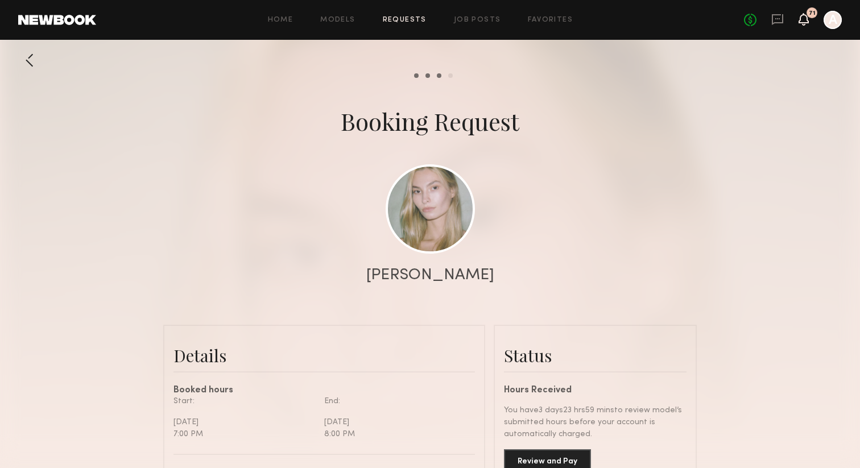
click at [803, 24] on icon at bounding box center [803, 25] width 3 height 2
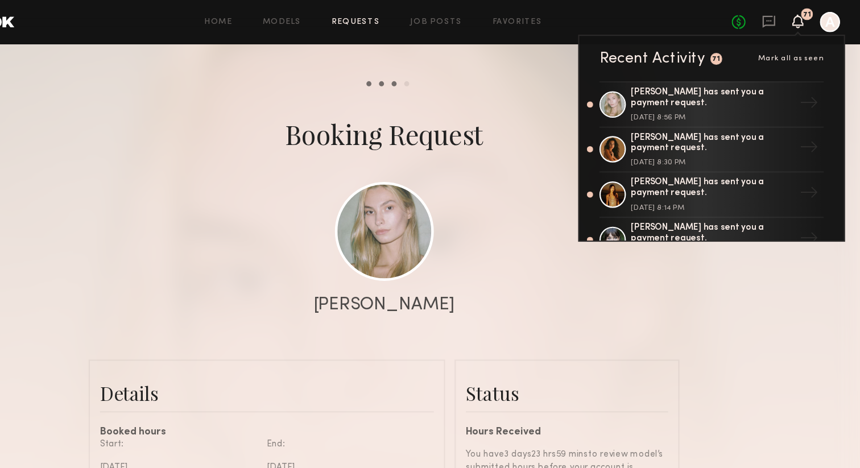
click at [544, 245] on div at bounding box center [430, 227] width 860 height 455
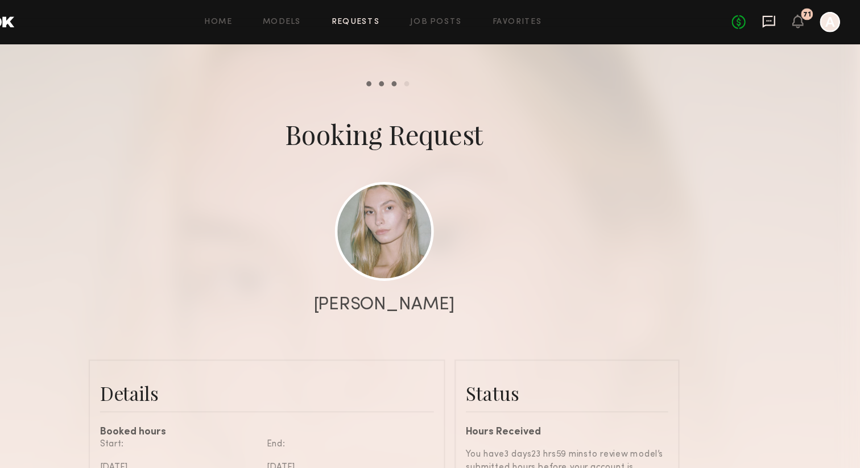
click at [779, 18] on icon at bounding box center [777, 18] width 5 height 1
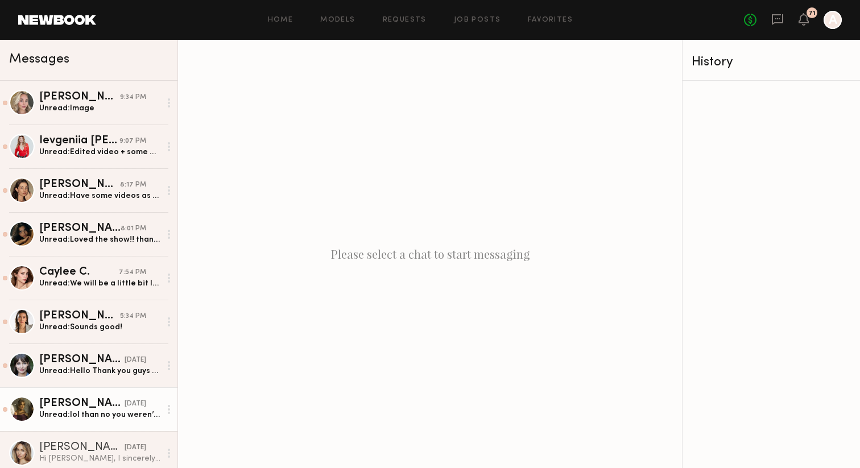
click at [60, 408] on div "[PERSON_NAME]" at bounding box center [81, 403] width 85 height 11
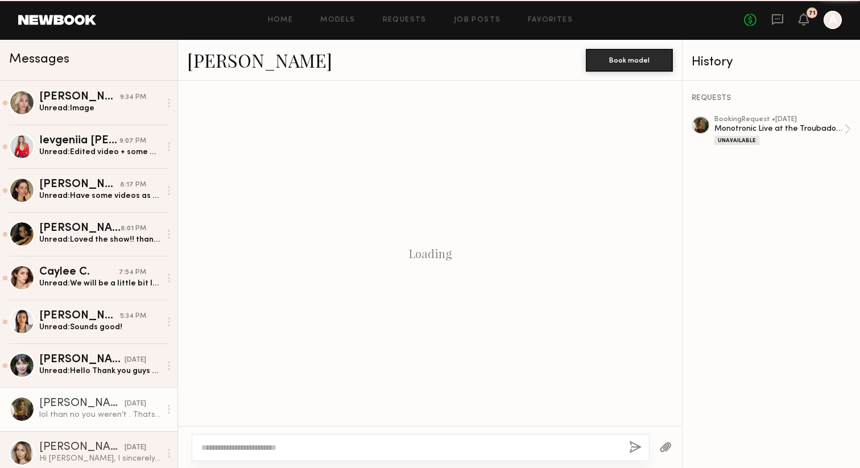
scroll to position [572, 0]
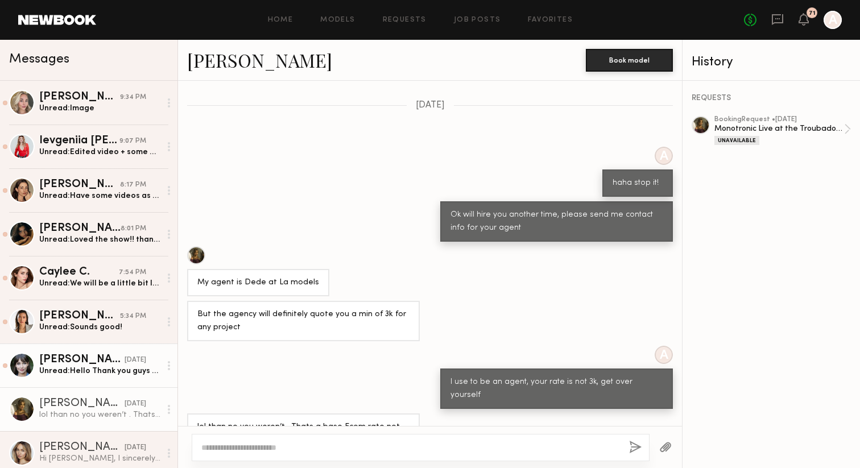
click at [71, 350] on link "[PERSON_NAME] [DATE] Unread: Hello Thank you guys so much for Would love to wor…" at bounding box center [88, 366] width 177 height 44
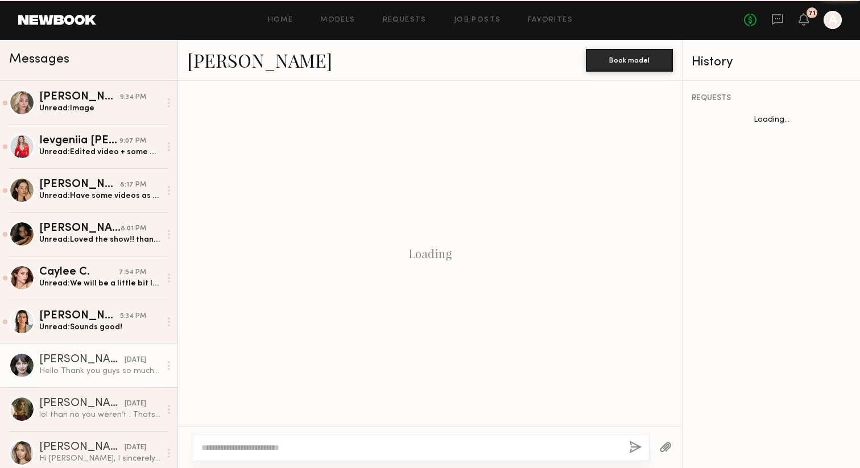
scroll to position [1120, 0]
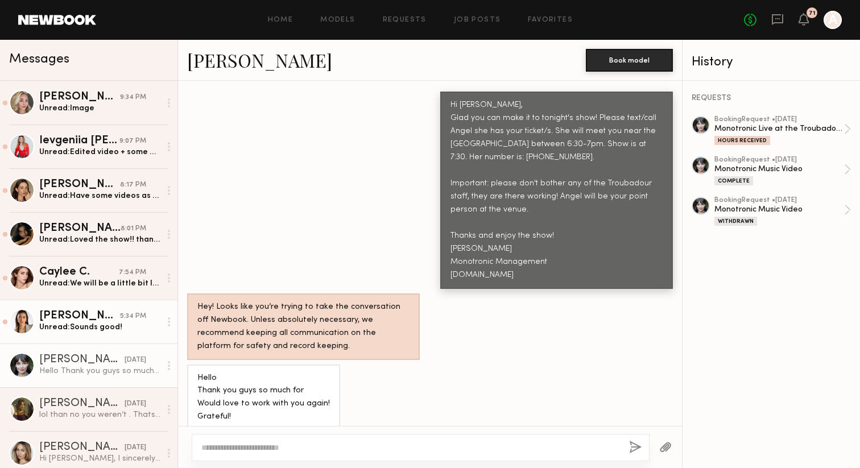
click at [67, 320] on div "[PERSON_NAME]" at bounding box center [79, 316] width 81 height 11
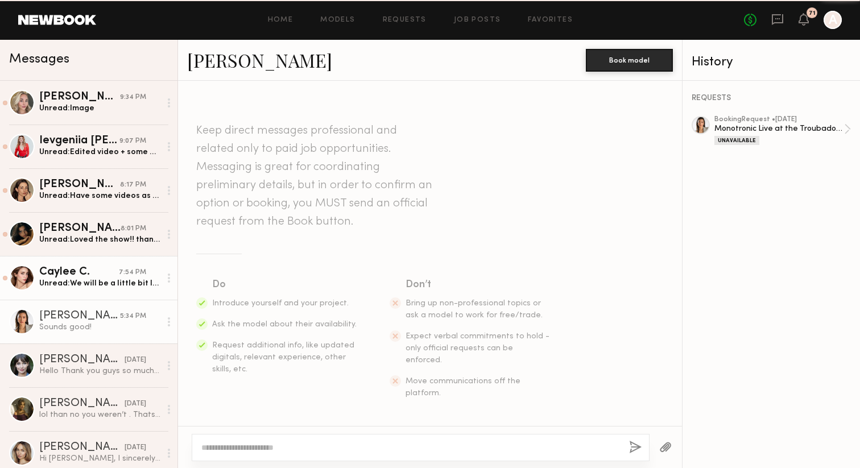
scroll to position [399, 0]
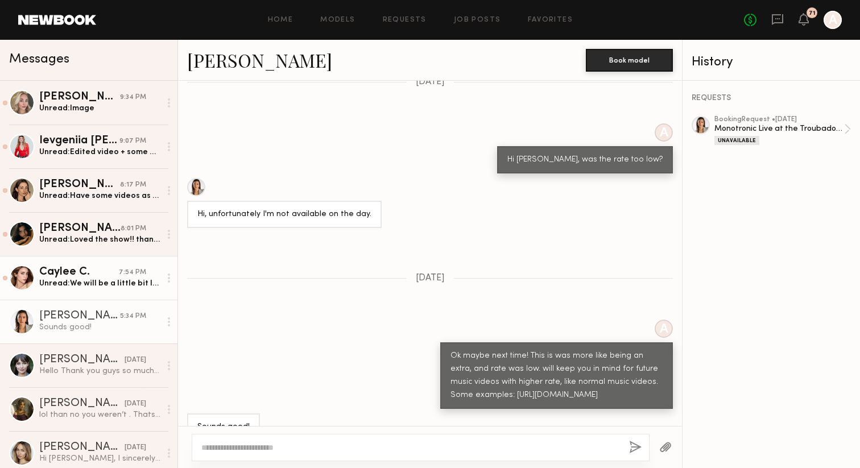
click at [61, 270] on div "Caylee C." at bounding box center [79, 272] width 80 height 11
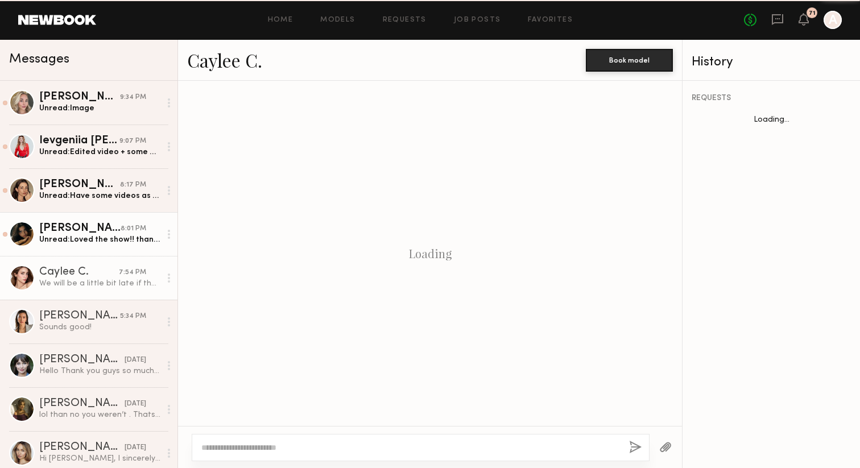
scroll to position [763, 0]
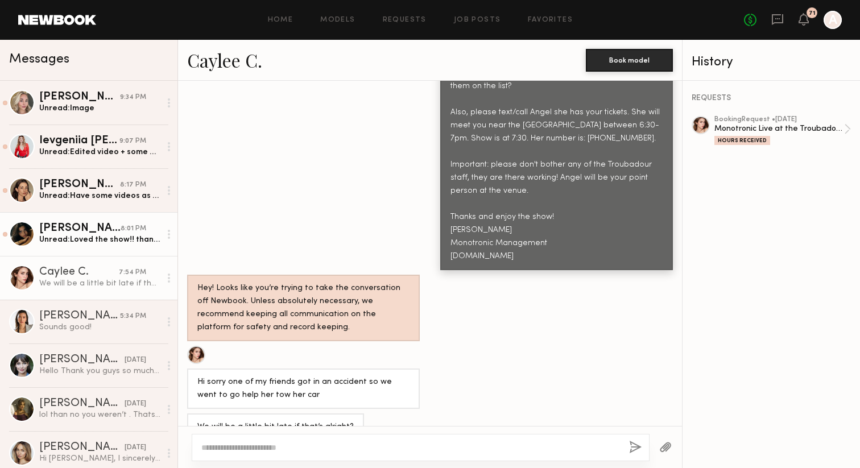
click at [65, 239] on div "Unread: Loved the show!! thank you so much :)" at bounding box center [99, 239] width 121 height 11
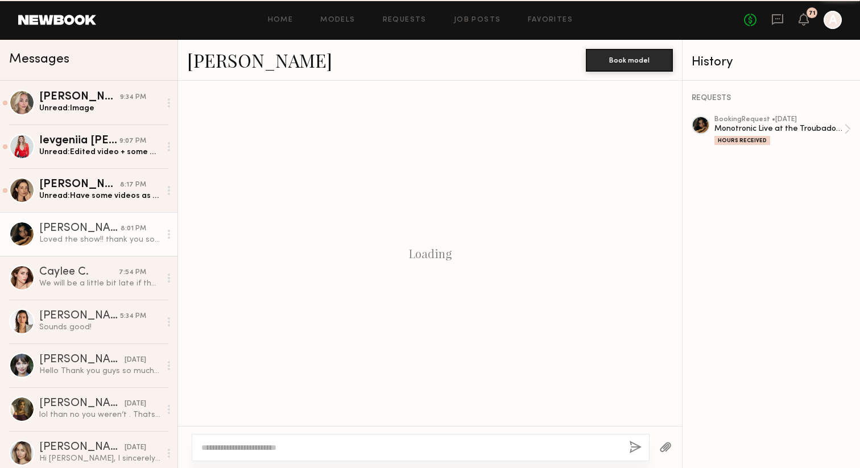
scroll to position [823, 0]
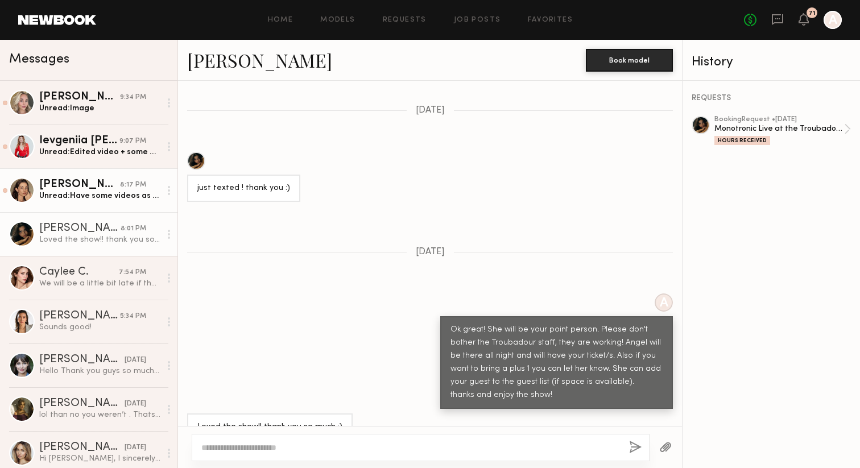
click at [67, 189] on div "[PERSON_NAME]" at bounding box center [79, 184] width 81 height 11
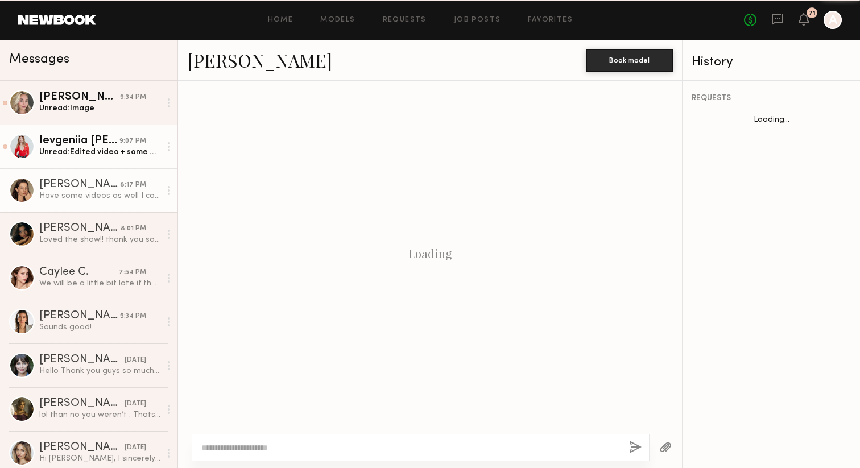
scroll to position [1273, 0]
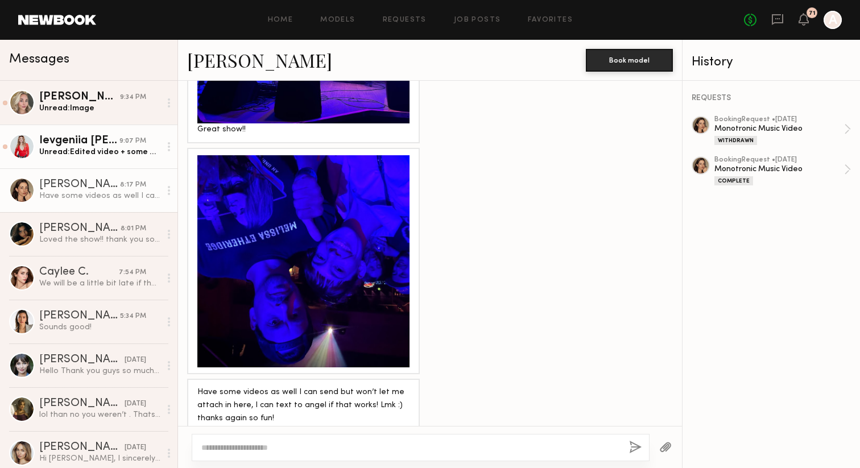
click at [67, 147] on div "Unread: Edited video + some pics [URL][DOMAIN_NAME]" at bounding box center [99, 152] width 121 height 11
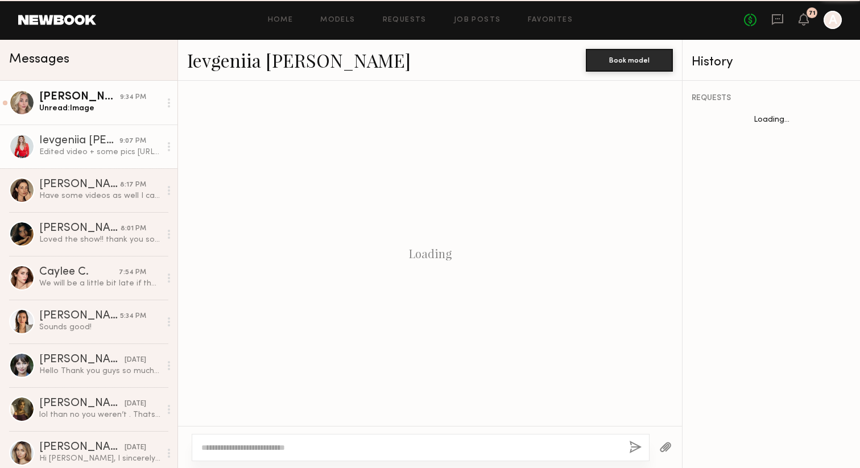
scroll to position [1190, 0]
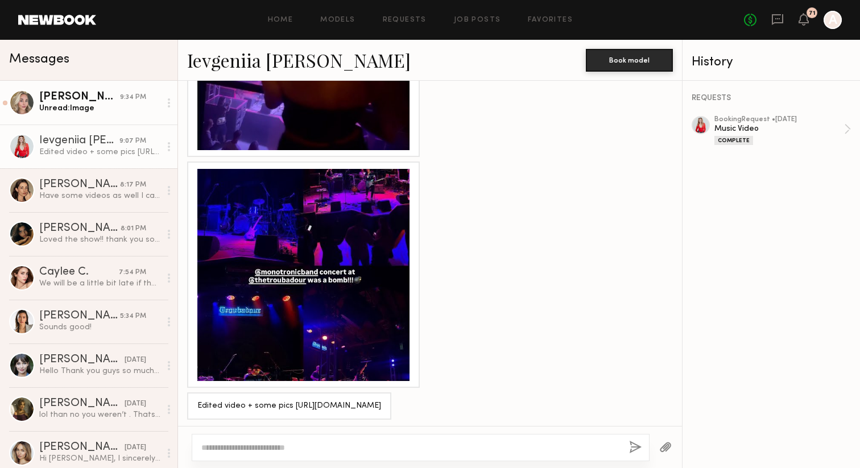
click at [69, 98] on div "[PERSON_NAME]" at bounding box center [79, 97] width 81 height 11
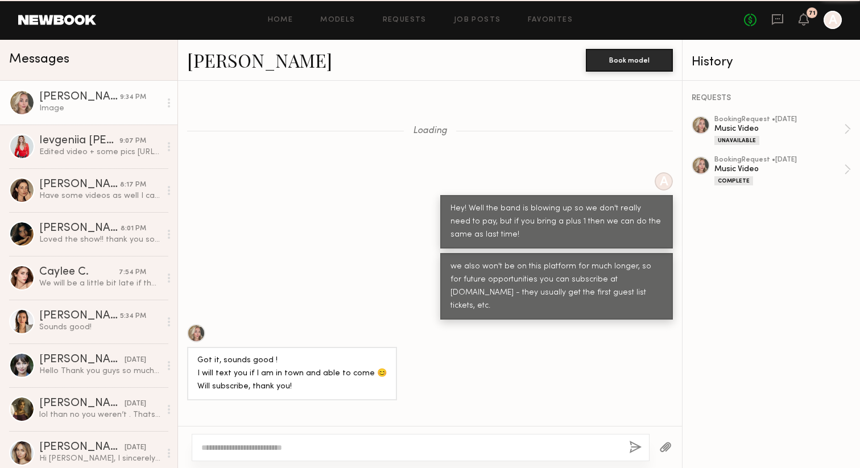
scroll to position [823, 0]
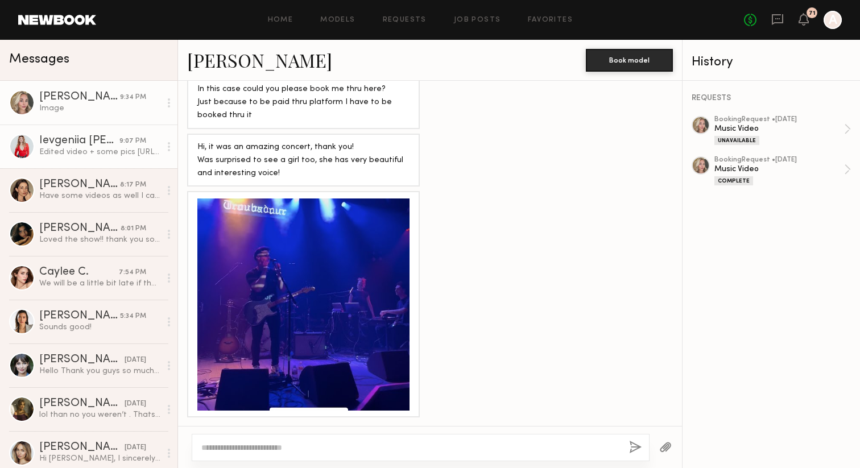
click at [97, 141] on div "Ievgeniia [PERSON_NAME]" at bounding box center [79, 140] width 80 height 11
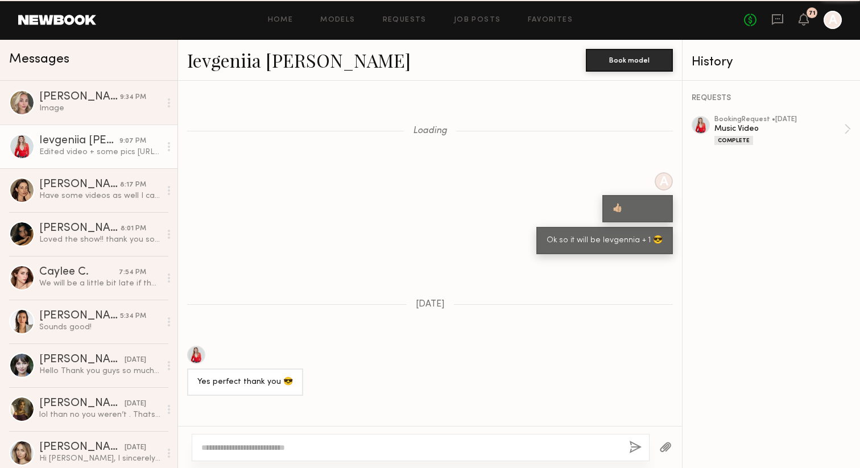
scroll to position [1190, 0]
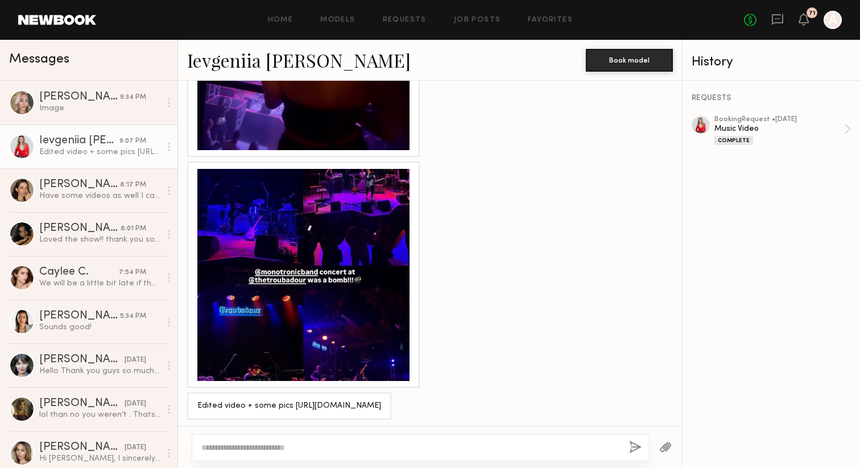
click at [315, 340] on div at bounding box center [303, 275] width 212 height 212
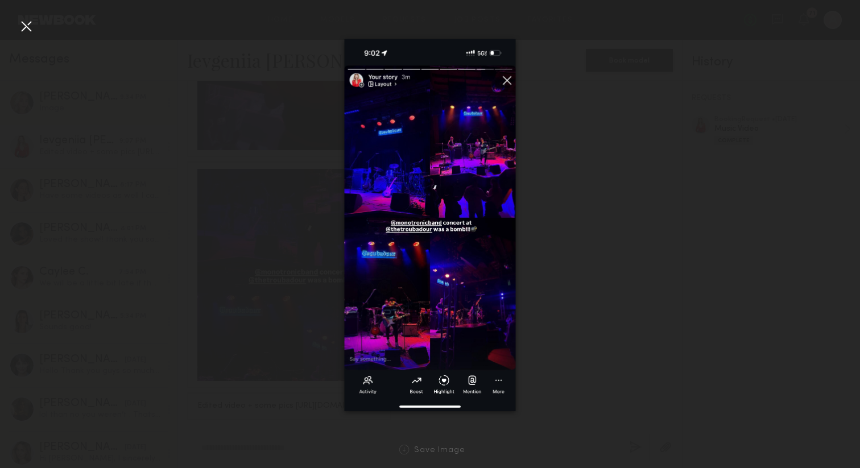
click at [22, 28] on div at bounding box center [26, 26] width 18 height 18
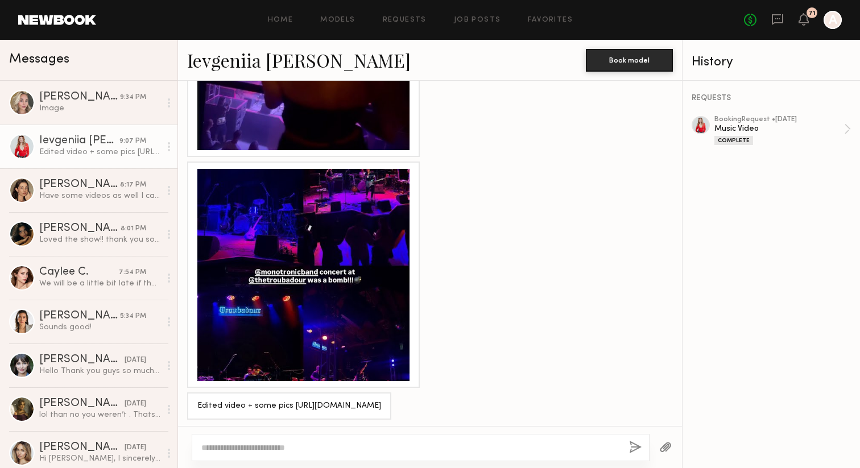
click at [281, 117] on div at bounding box center [303, 44] width 212 height 212
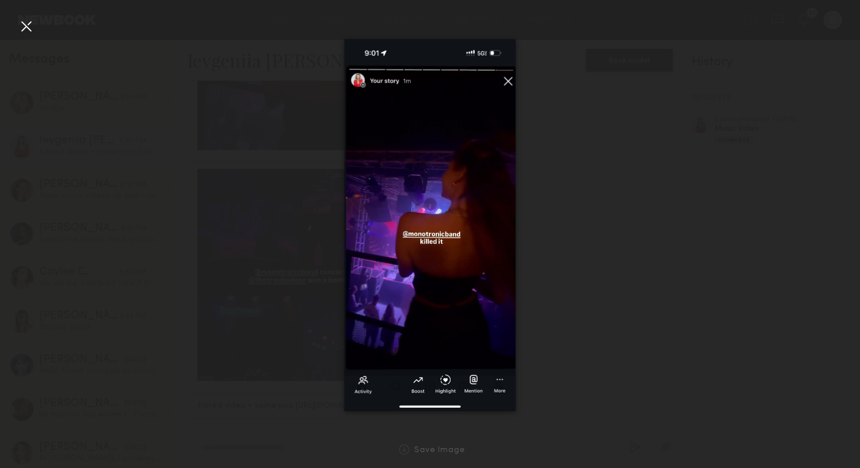
click at [26, 28] on div at bounding box center [26, 26] width 18 height 18
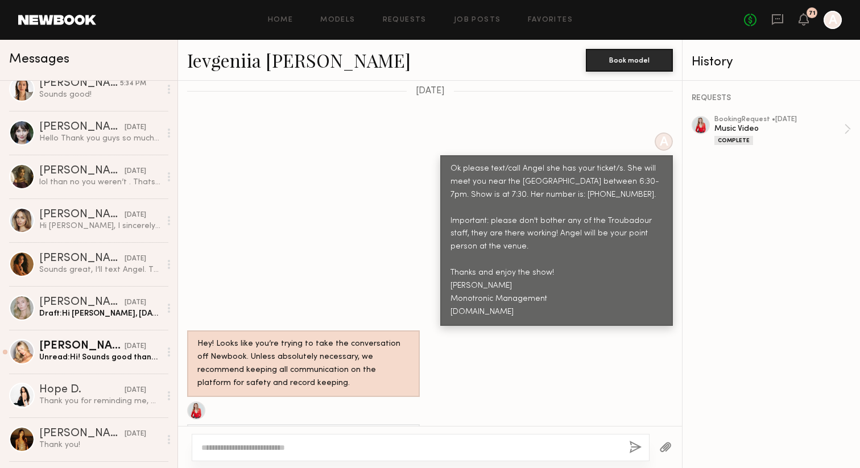
scroll to position [243, 0]
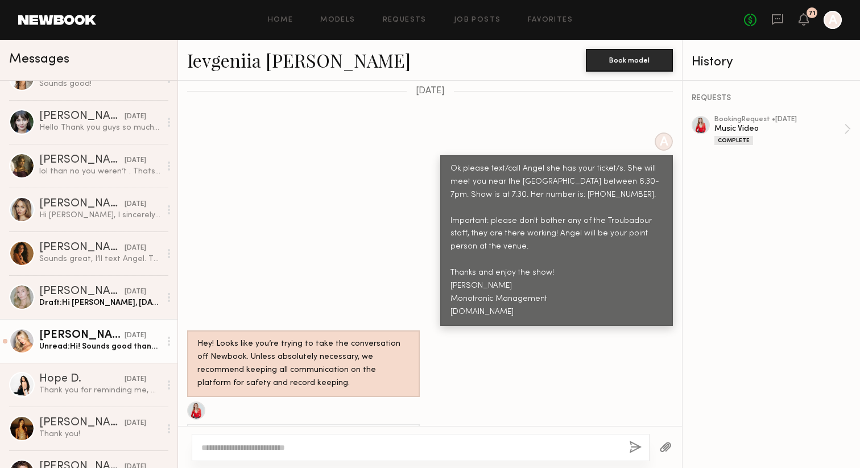
click at [102, 345] on div "Unread: Hi! Sounds good thank you. I text Angel. See you tonight :)" at bounding box center [99, 346] width 121 height 11
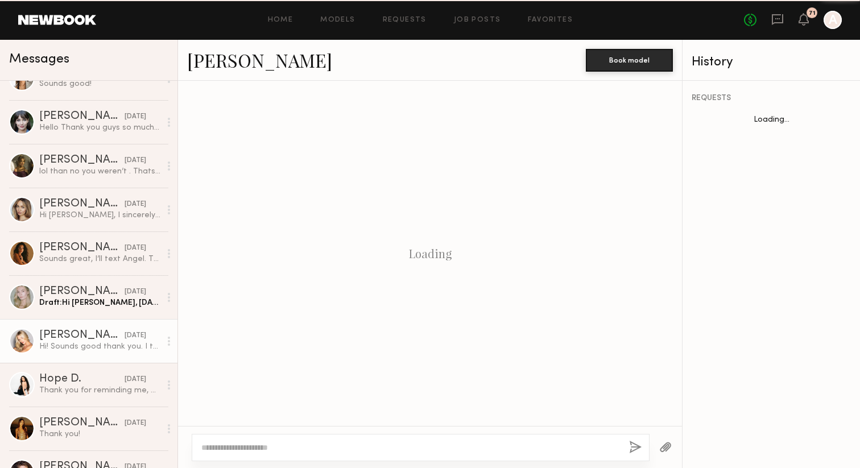
scroll to position [471, 0]
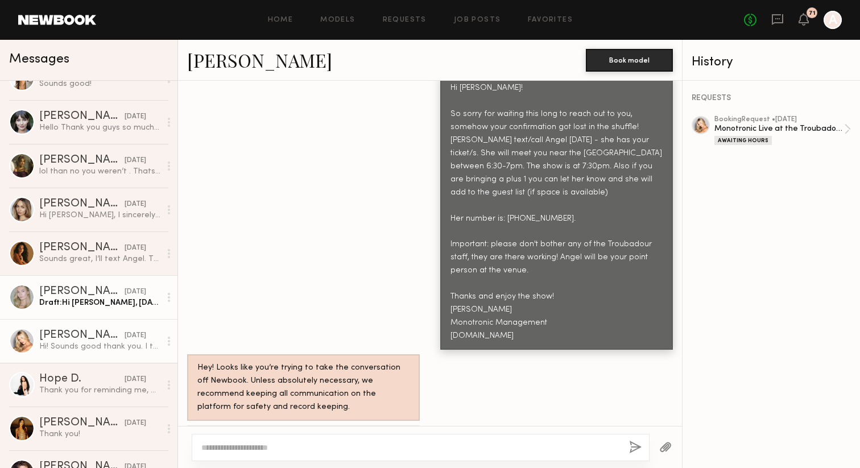
click at [79, 291] on div "[PERSON_NAME]" at bounding box center [81, 291] width 85 height 11
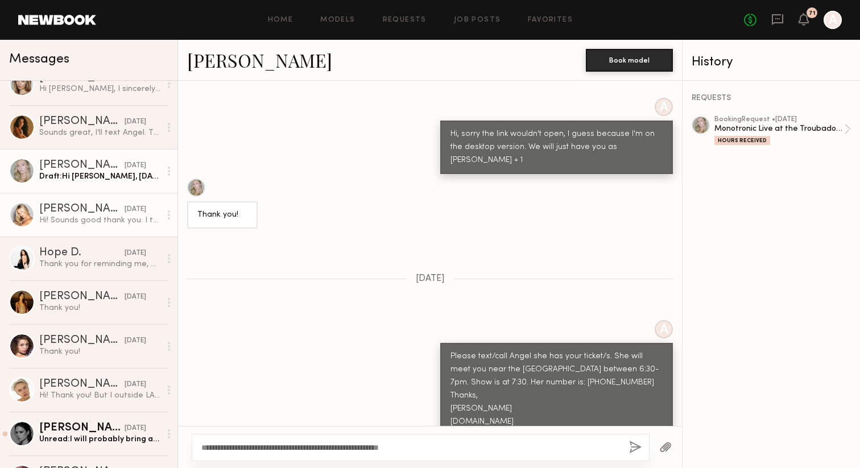
scroll to position [391, 0]
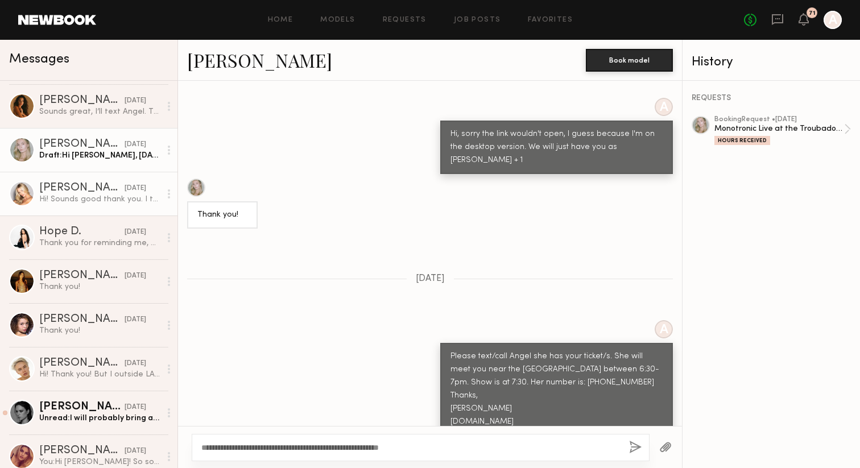
click at [61, 197] on div "Hi! Sounds good thank you. I text Angel. See you tonight :)" at bounding box center [99, 199] width 121 height 11
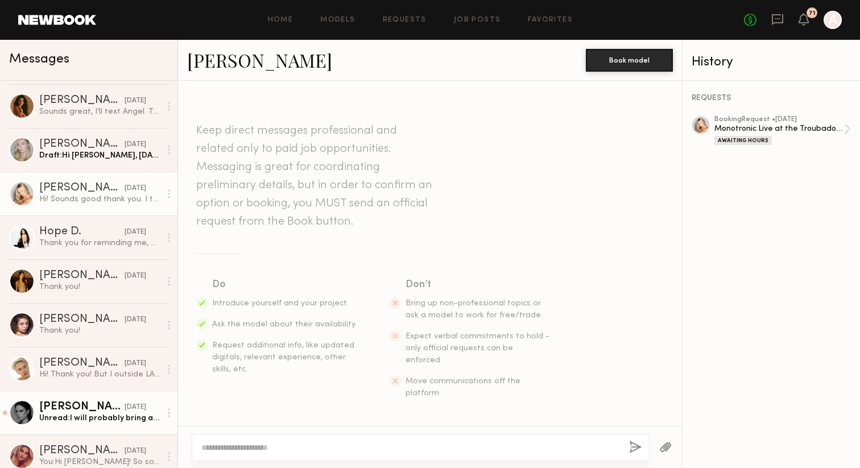
click at [53, 411] on div "[PERSON_NAME]" at bounding box center [81, 407] width 85 height 11
